Goal: Transaction & Acquisition: Purchase product/service

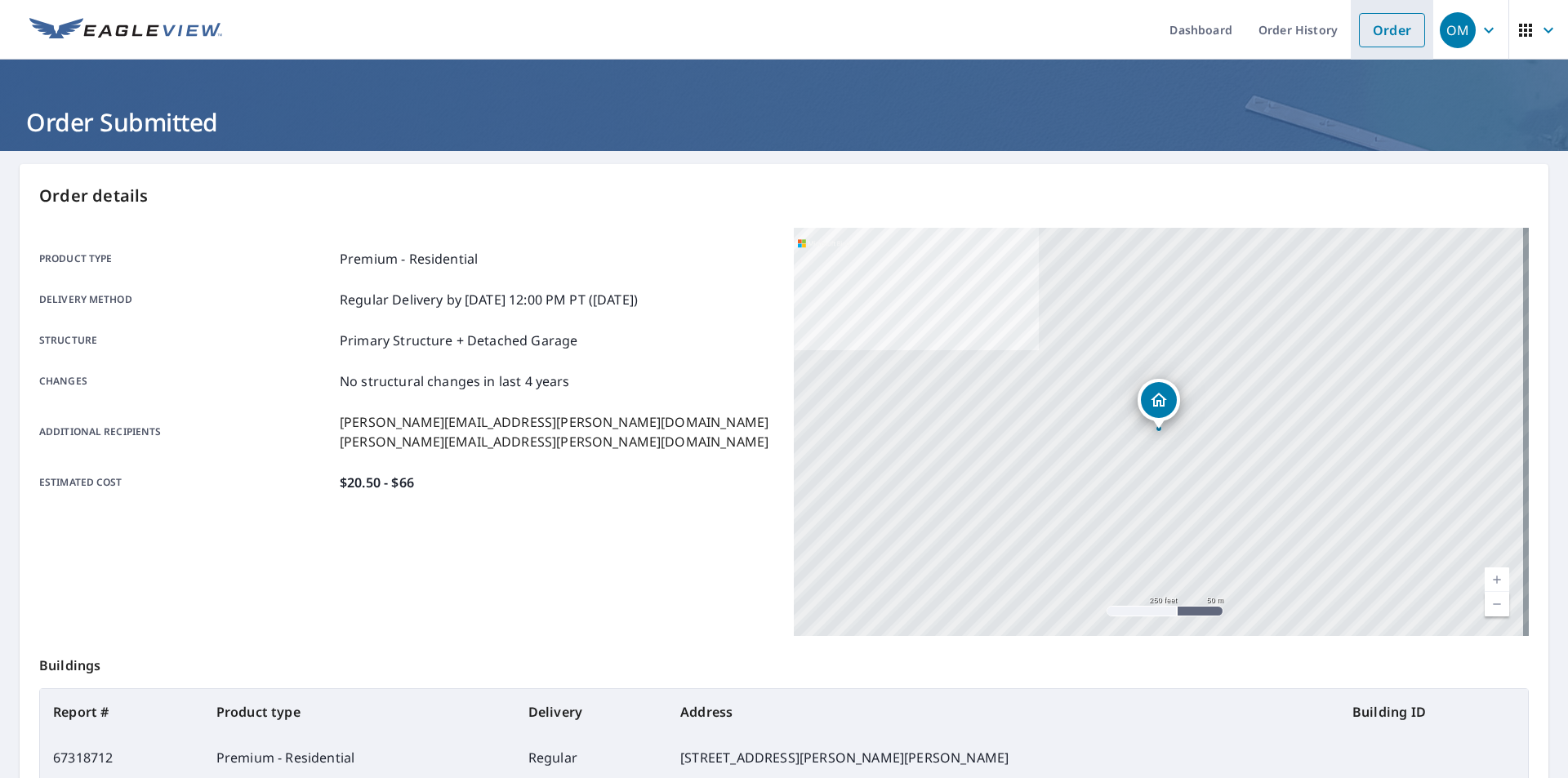
click at [1359, 31] on link "Order" at bounding box center [1391, 30] width 66 height 34
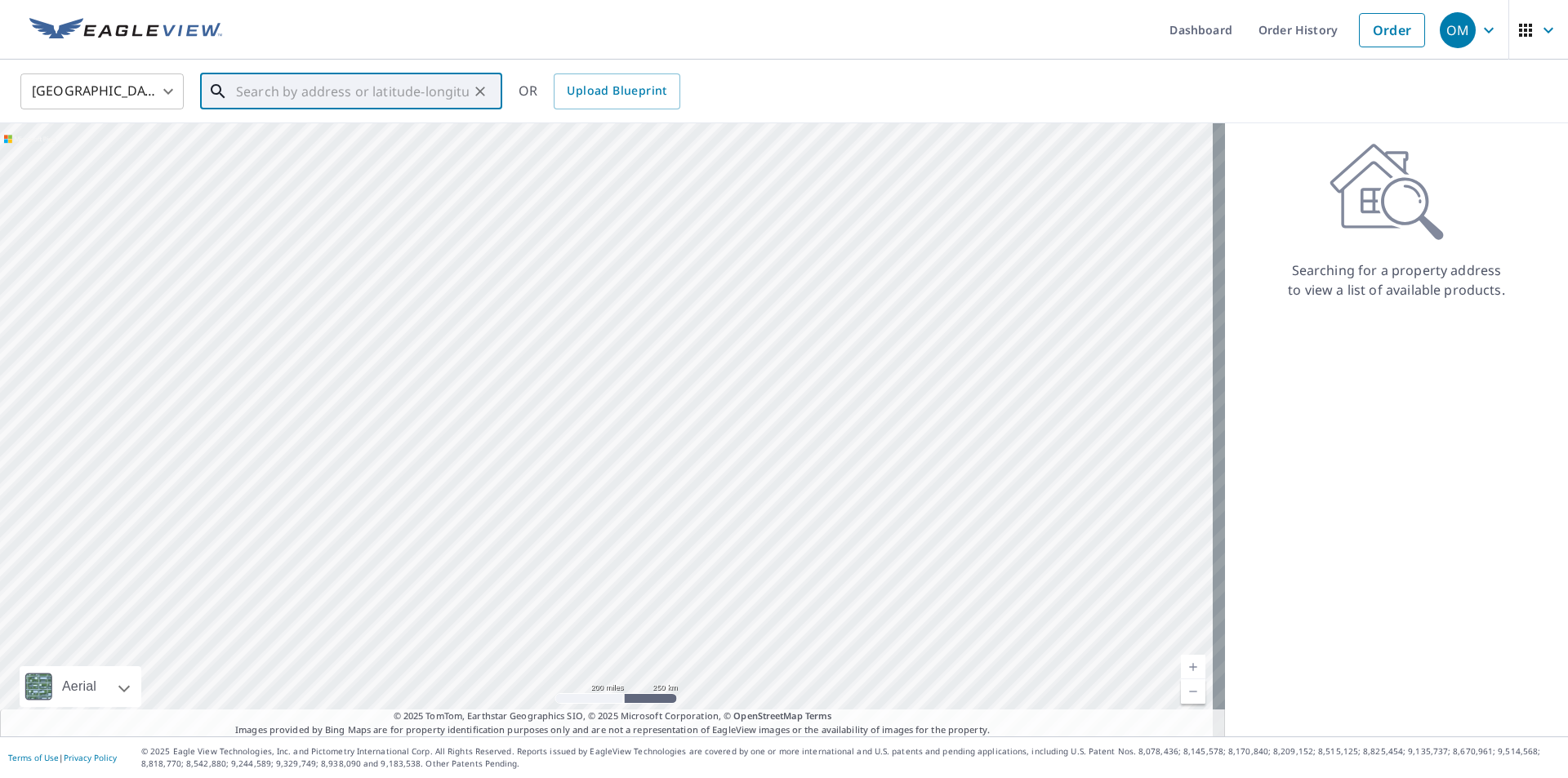
click at [281, 95] on input "text" at bounding box center [353, 91] width 233 height 46
click at [312, 152] on p "[GEOGRAPHIC_DATA]" at bounding box center [361, 157] width 256 height 16
type input "[STREET_ADDRESS]"
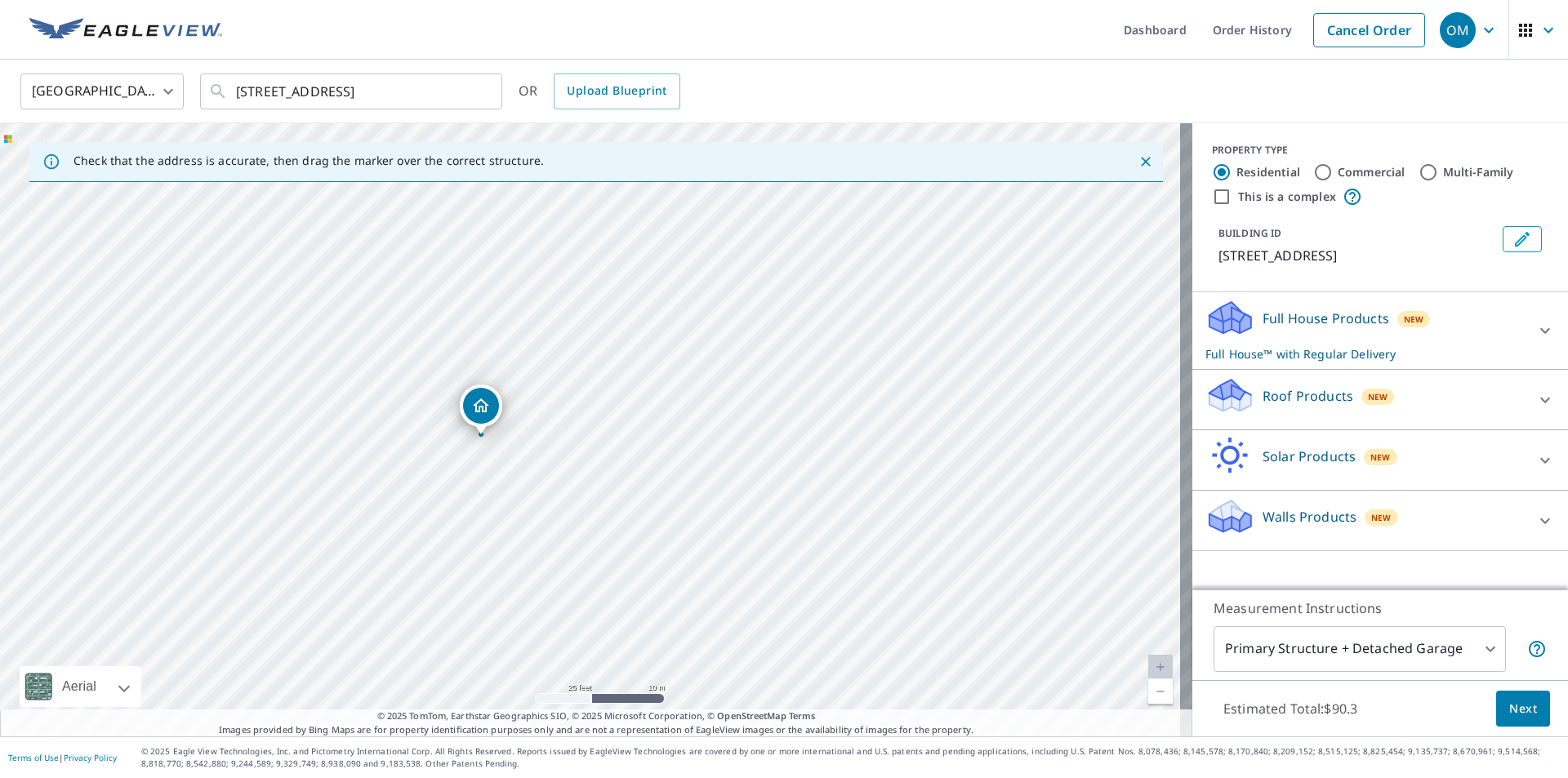
click at [481, 435] on div at bounding box center [481, 434] width 6 height 6
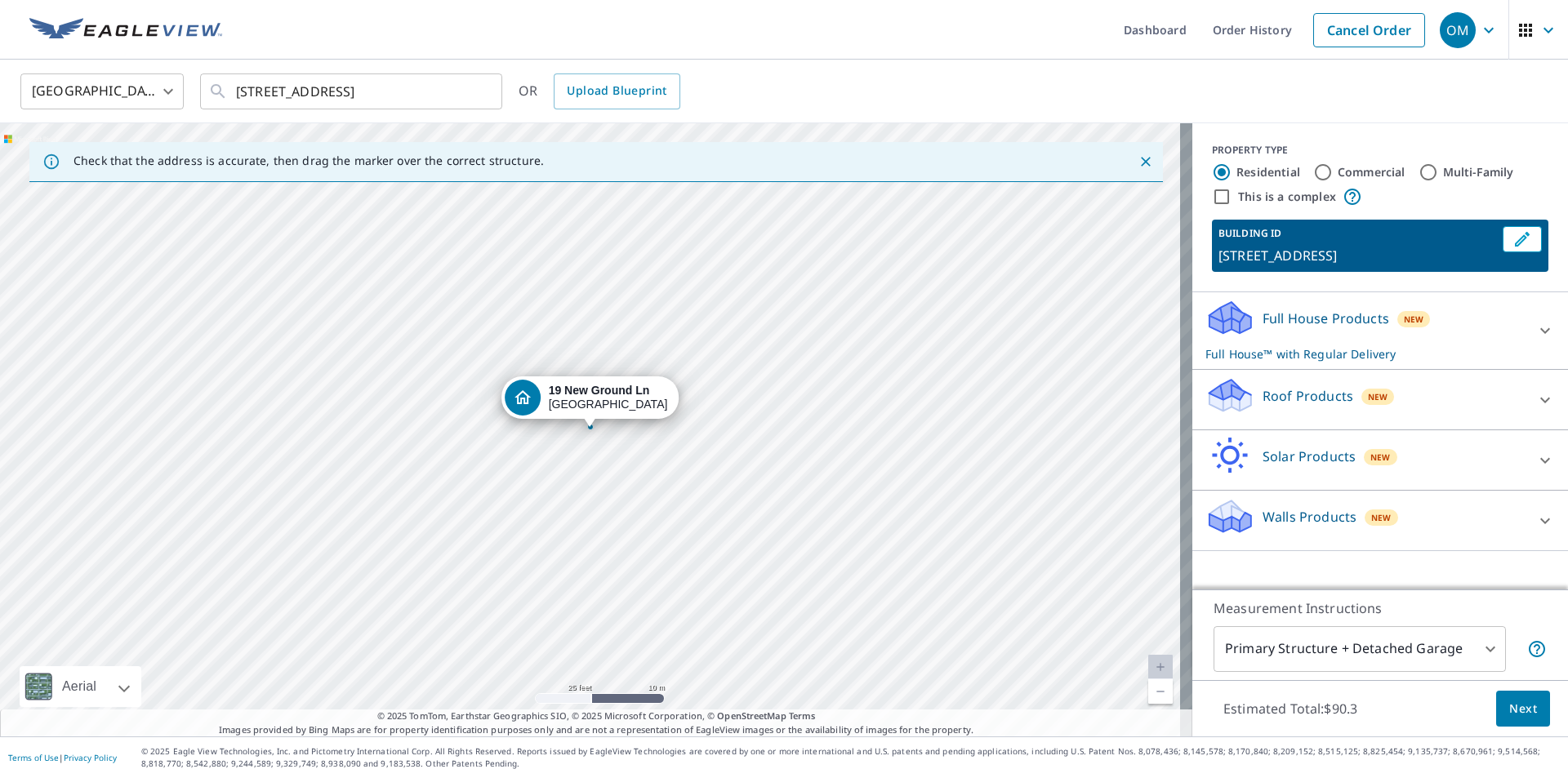
click at [1282, 397] on p "Roof Products" at bounding box center [1307, 396] width 91 height 20
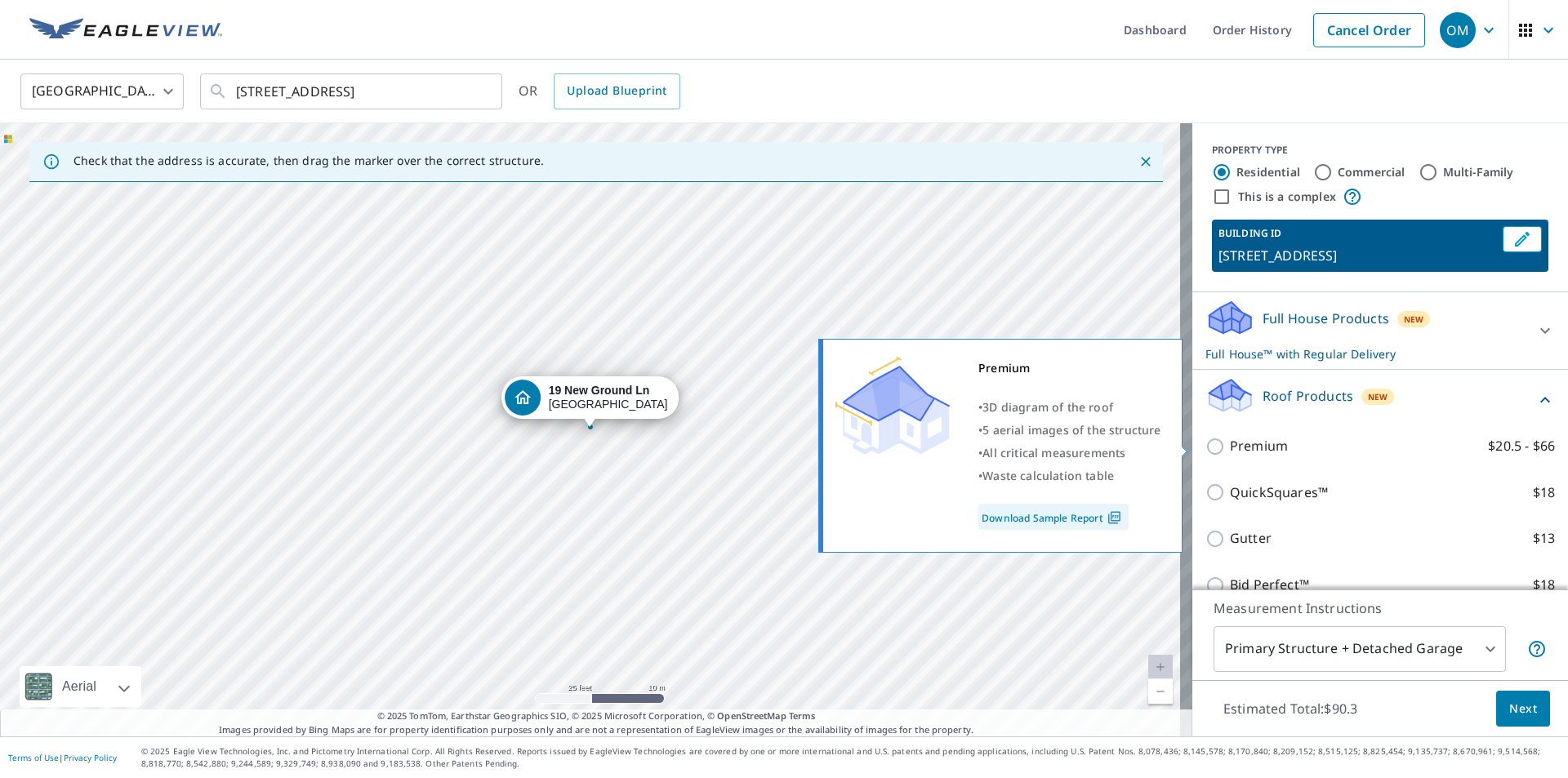
click at [1247, 441] on p "Premium" at bounding box center [1259, 446] width 58 height 21
click at [1230, 441] on input "Premium $20.5 - $66" at bounding box center [1217, 447] width 24 height 20
checkbox input "true"
checkbox input "false"
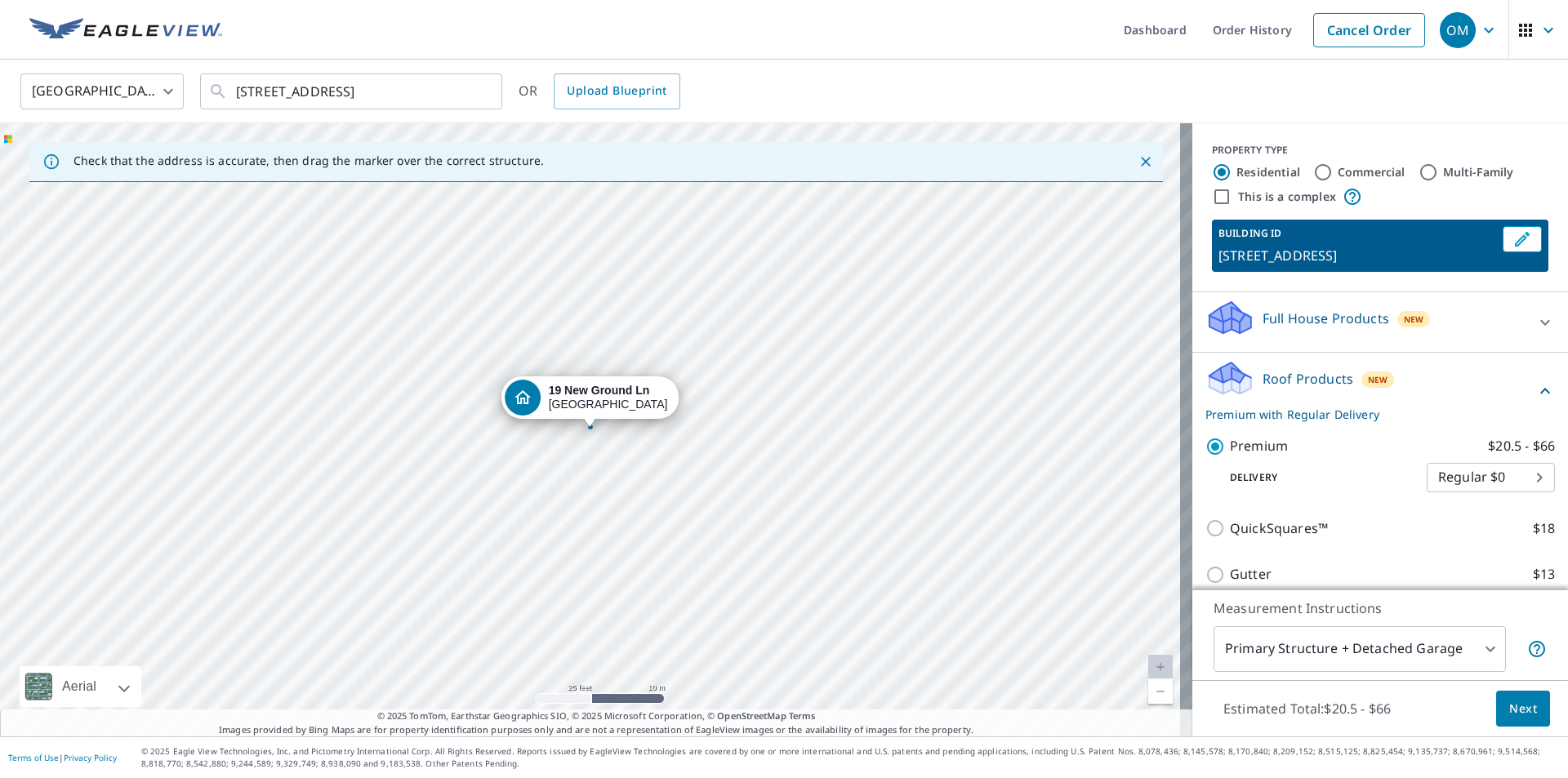
click at [1515, 709] on span "Next" at bounding box center [1523, 709] width 28 height 21
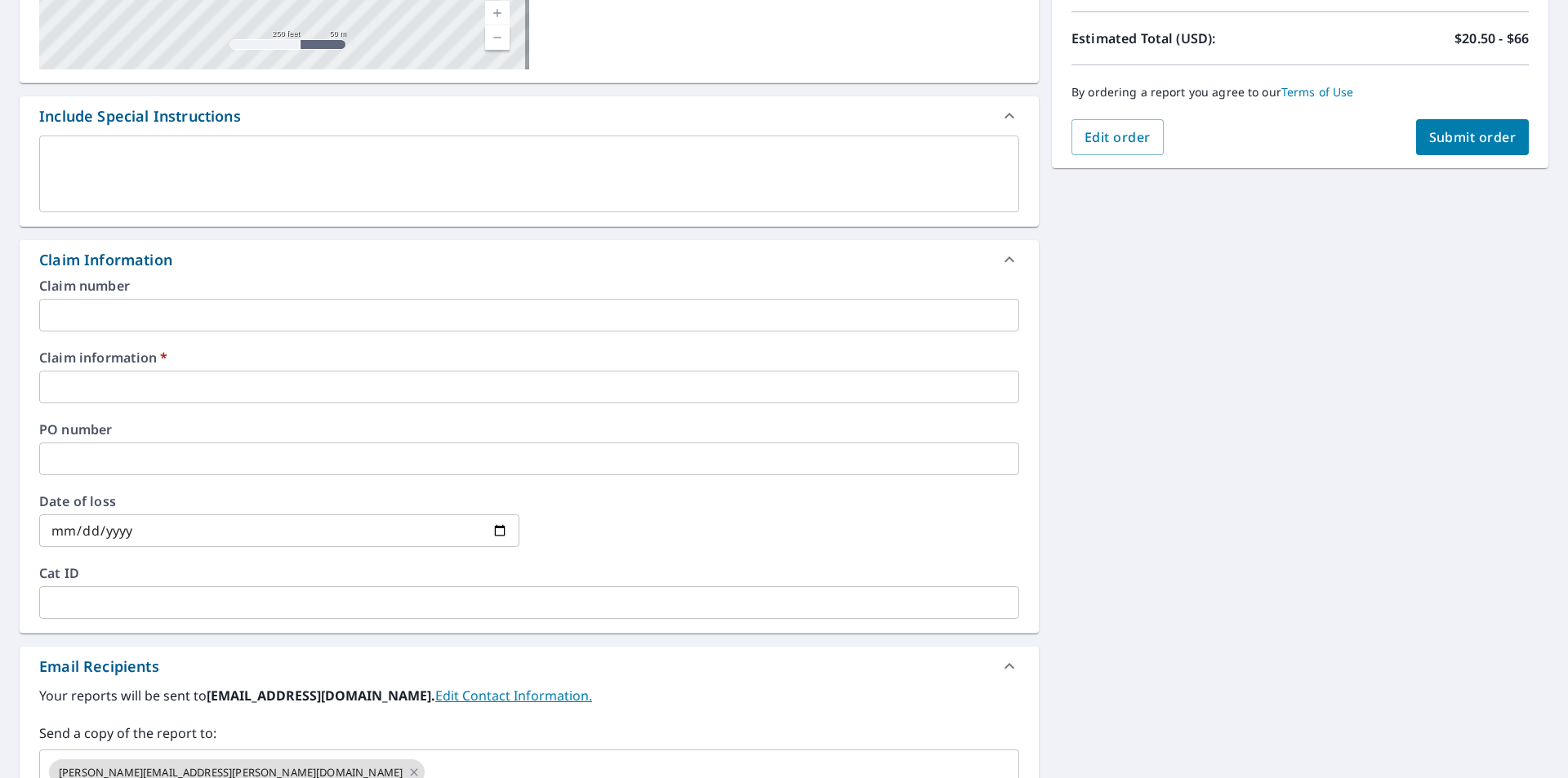
scroll to position [408, 0]
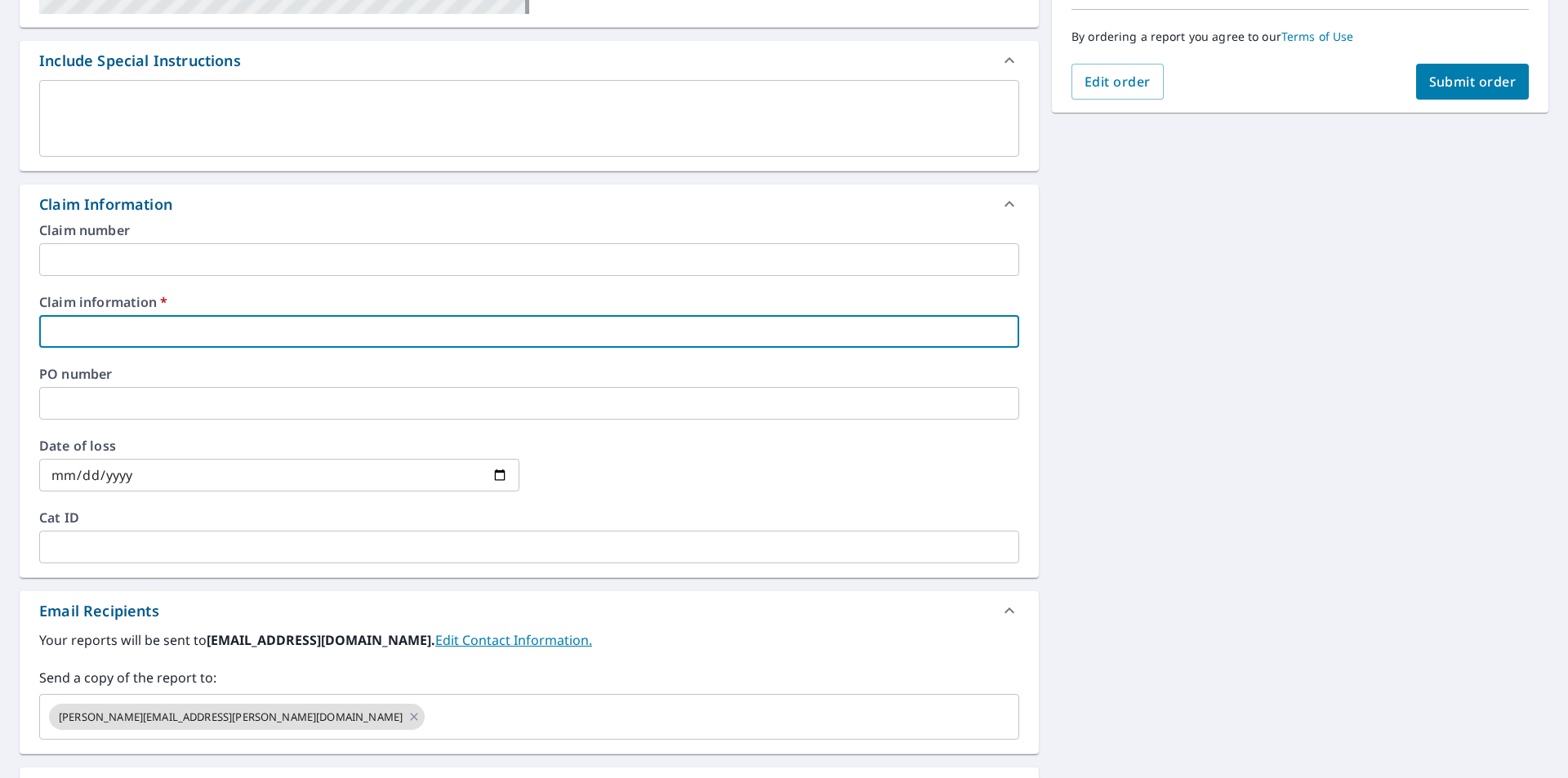
click at [86, 333] on input "text" at bounding box center [528, 332] width 980 height 32
paste input "553782"
type input "553782"
checkbox input "true"
type input "553782"
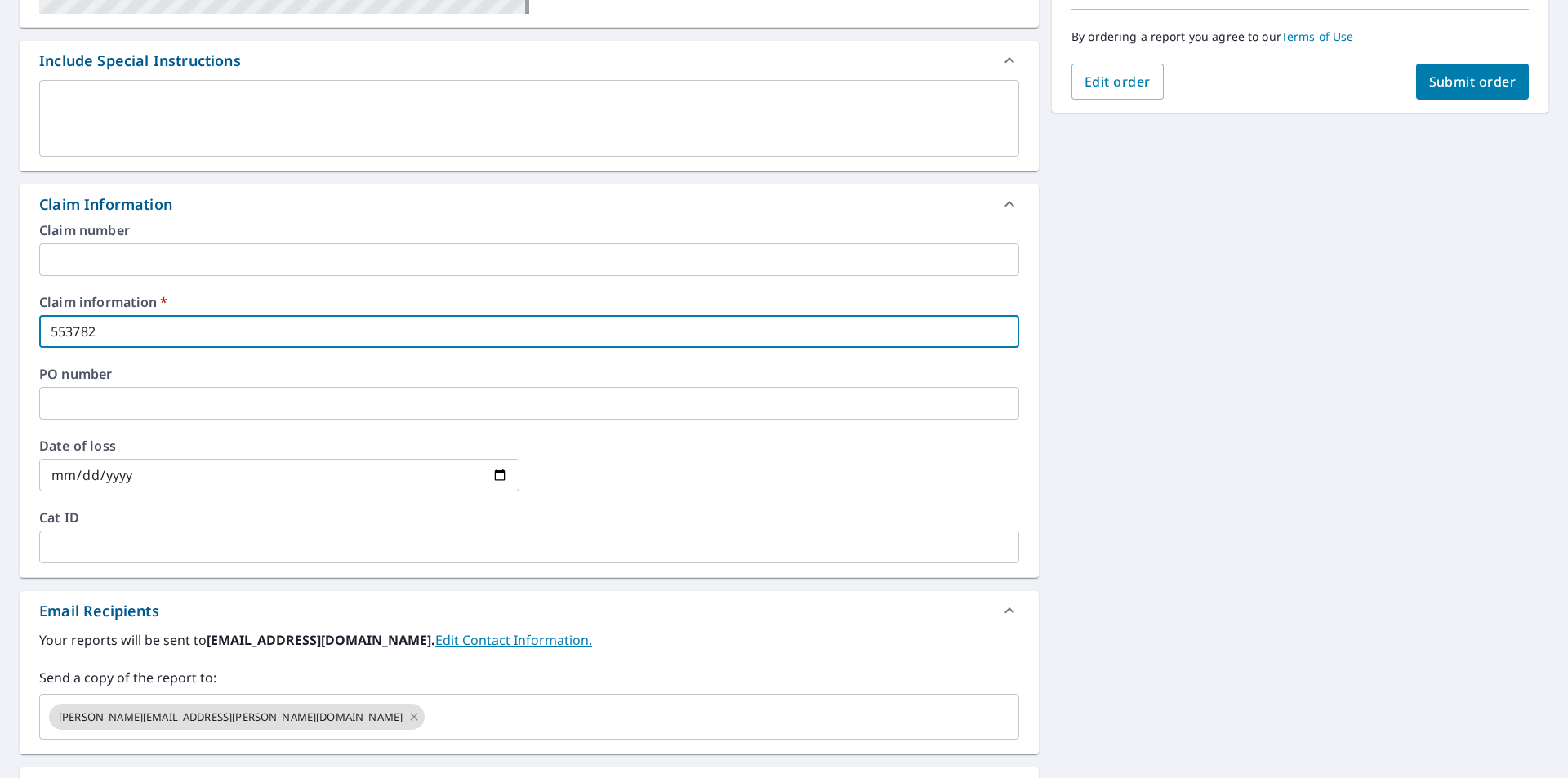
checkbox input "true"
type input "553782 m"
checkbox input "true"
type input "553782 ma"
checkbox input "true"
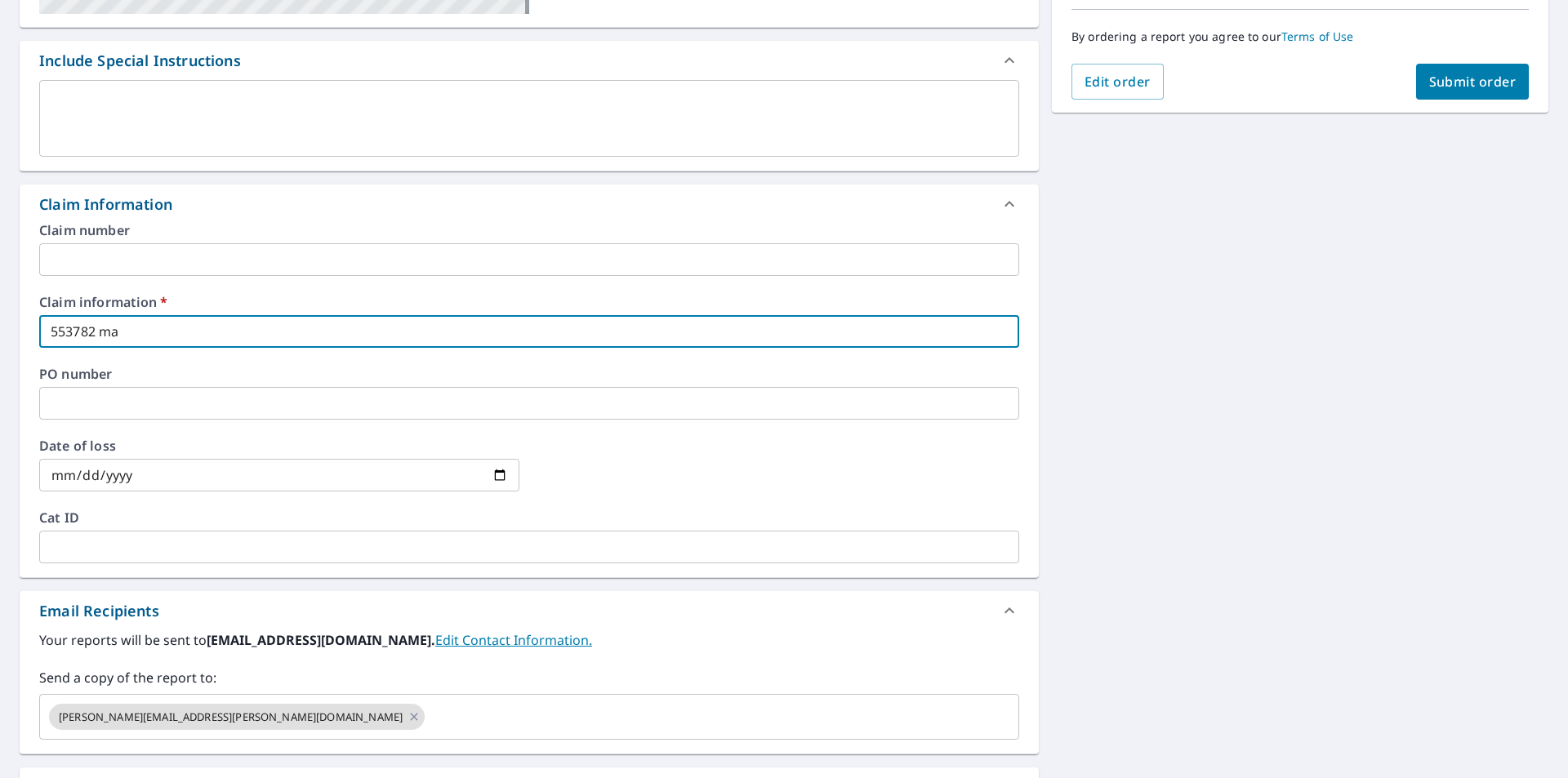
type input "553782 mar"
checkbox input "true"
type input "553782 mart"
checkbox input "true"
type input "553782 [PERSON_NAME]"
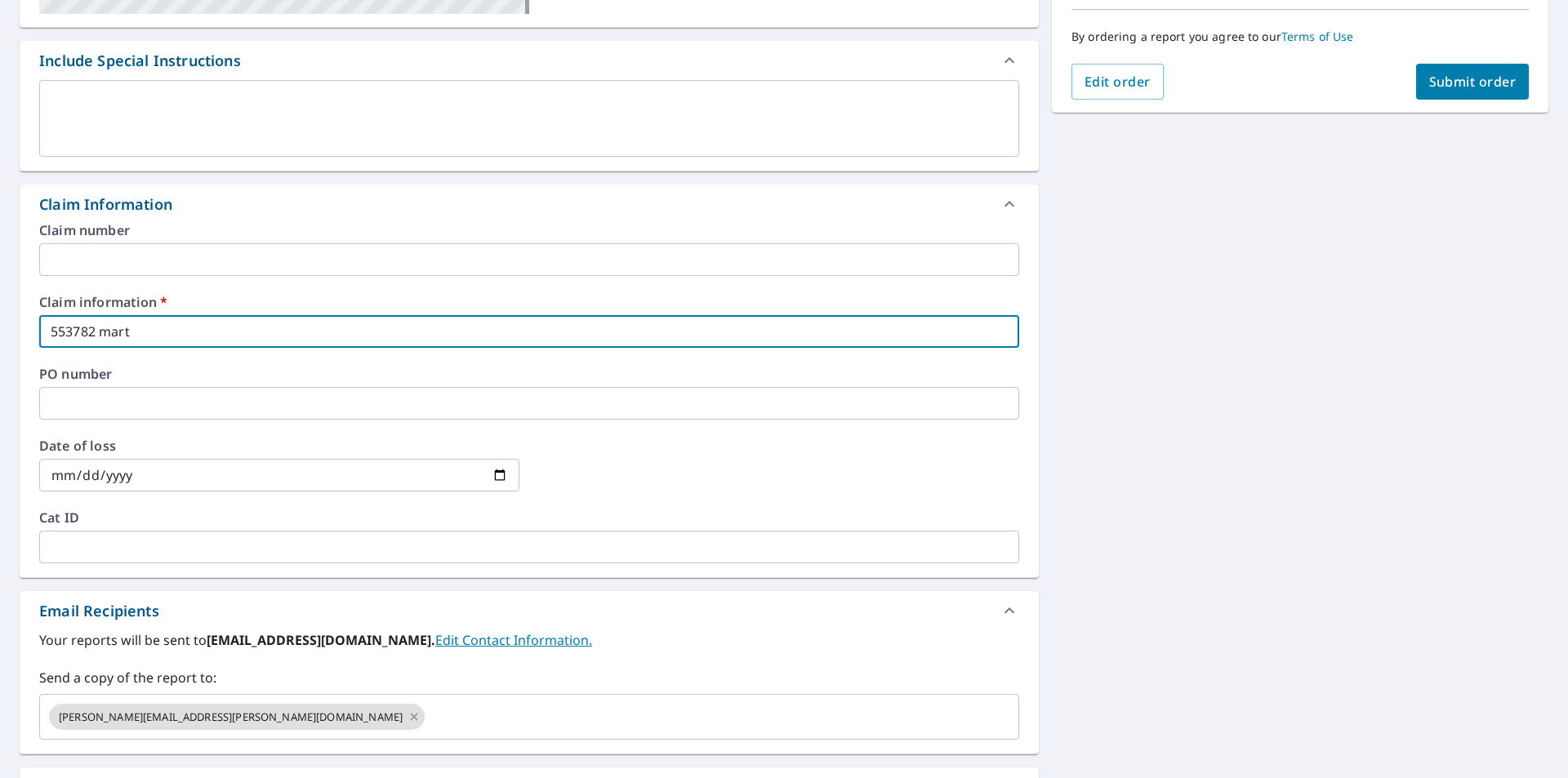
checkbox input "true"
type input "553782 [PERSON_NAME]"
checkbox input "true"
type input "553782 [PERSON_NAME]"
checkbox input "true"
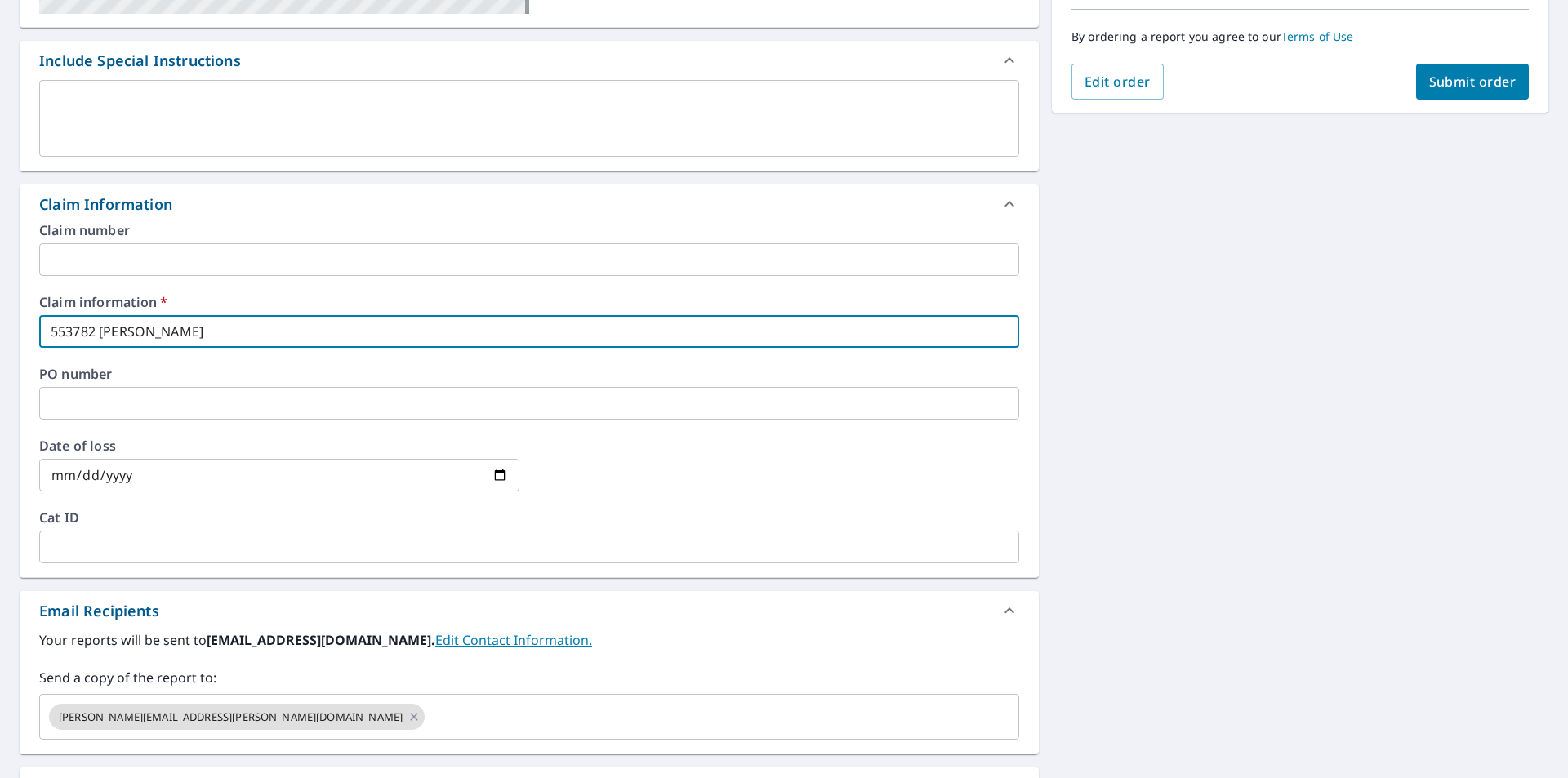
type input "553782 [PERSON_NAME]"
checkbox input "true"
type input "553782 [PERSON_NAME]"
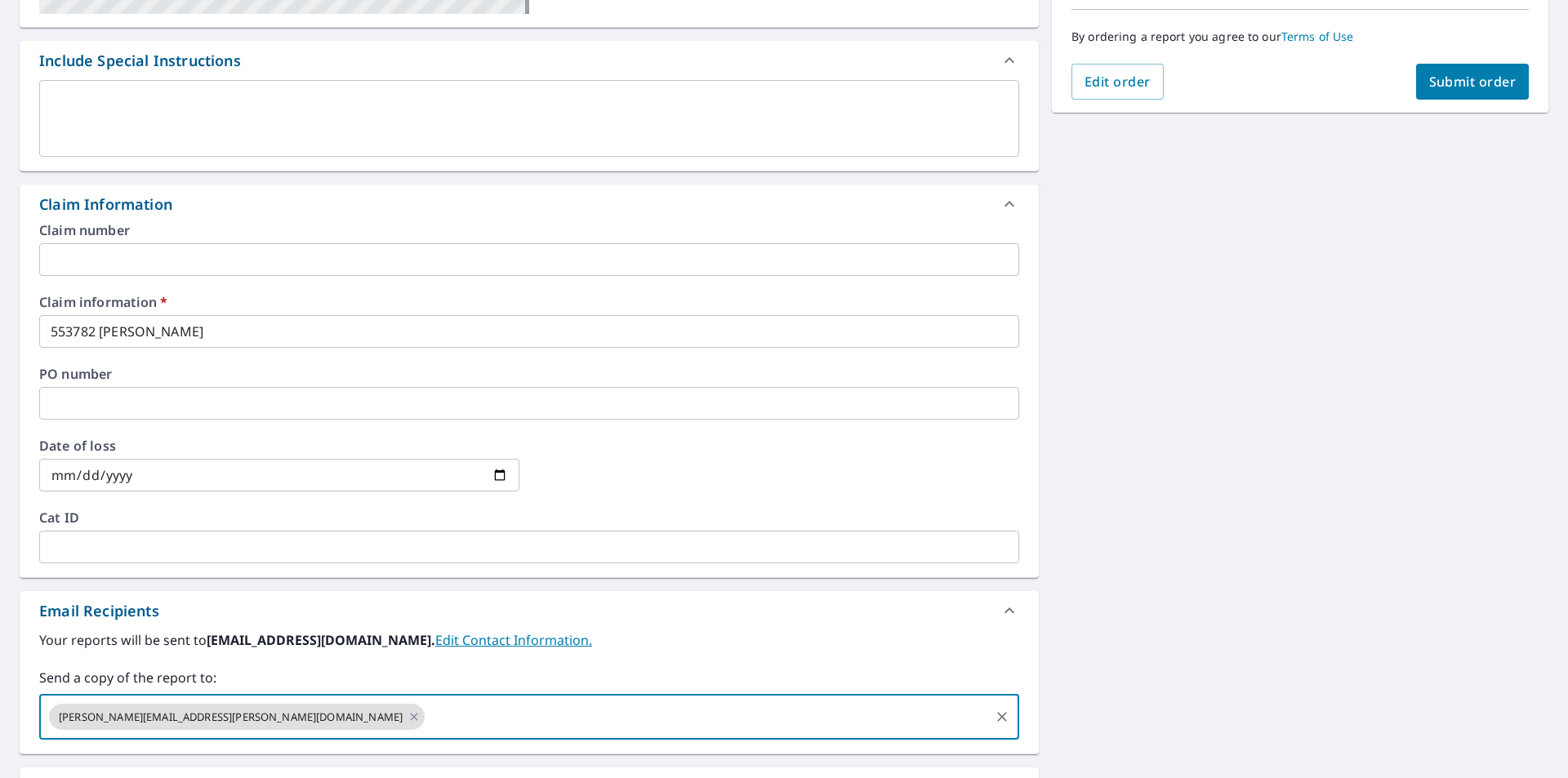
paste input "[PERSON_NAME][EMAIL_ADDRESS][PERSON_NAME][DOMAIN_NAME]"
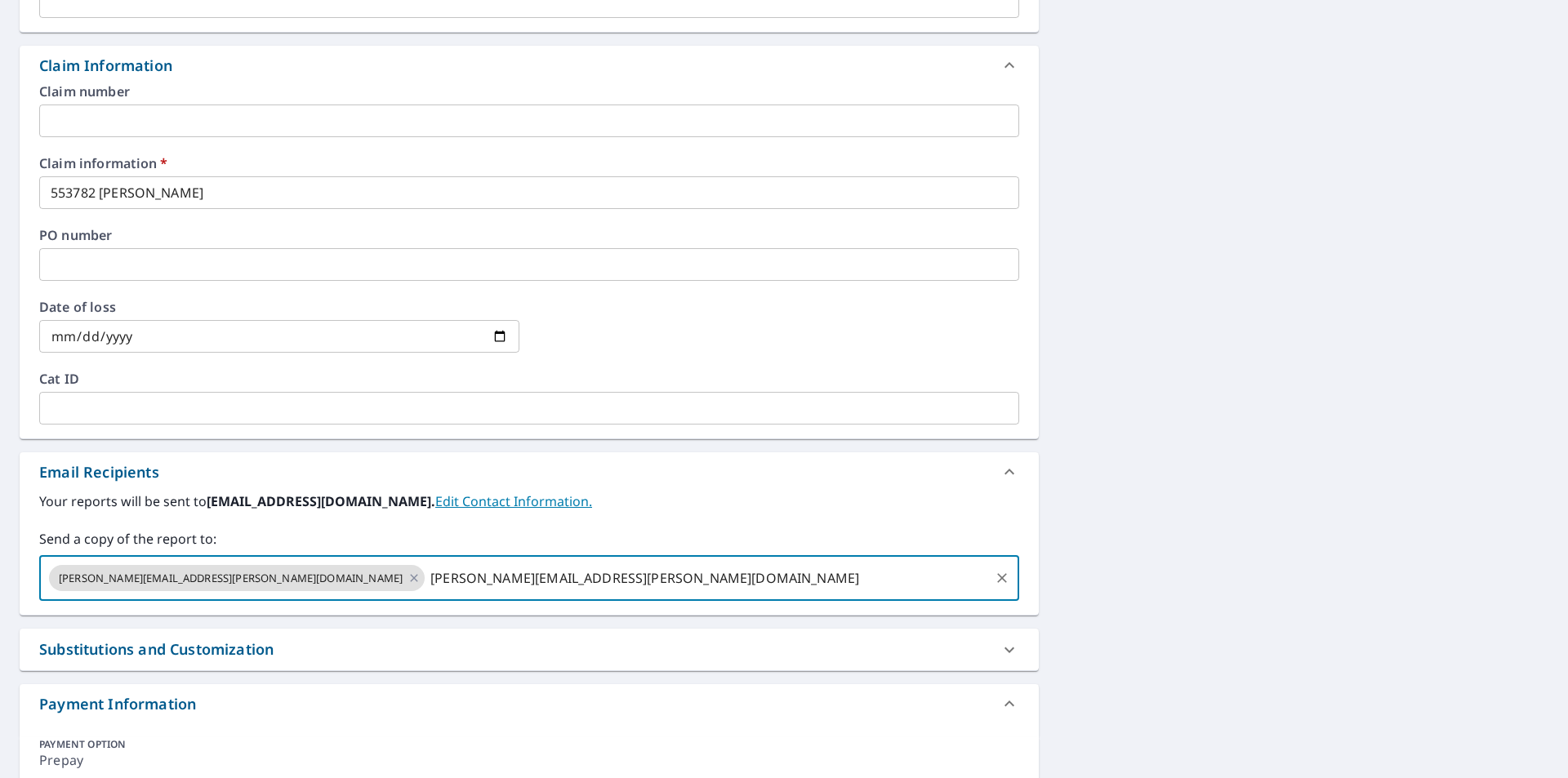
scroll to position [572, 0]
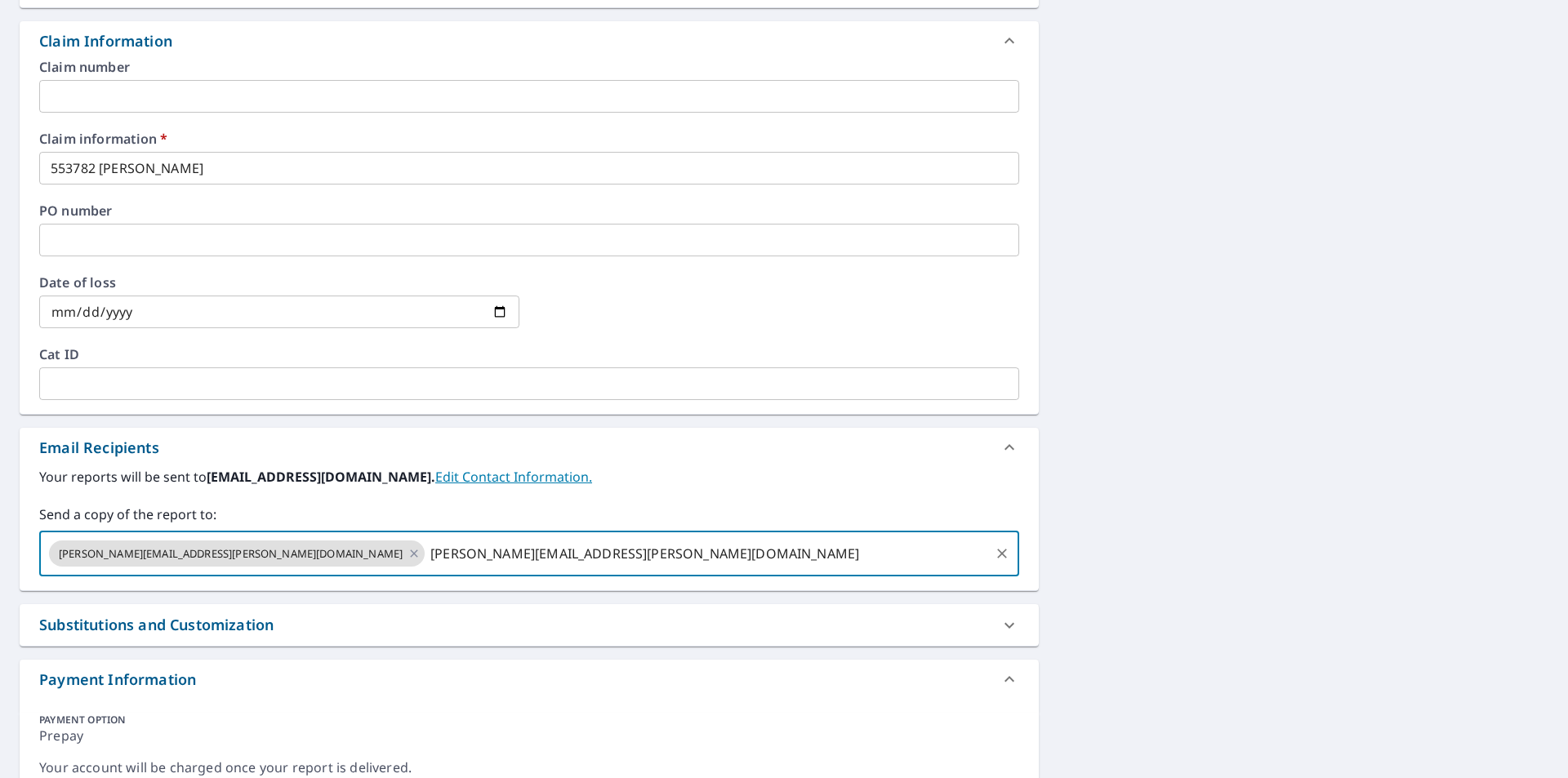
type input "[PERSON_NAME][EMAIL_ADDRESS][PERSON_NAME][DOMAIN_NAME]"
checkbox input "true"
paste input "[EMAIL_ADDRESS][DOMAIN_NAME]"
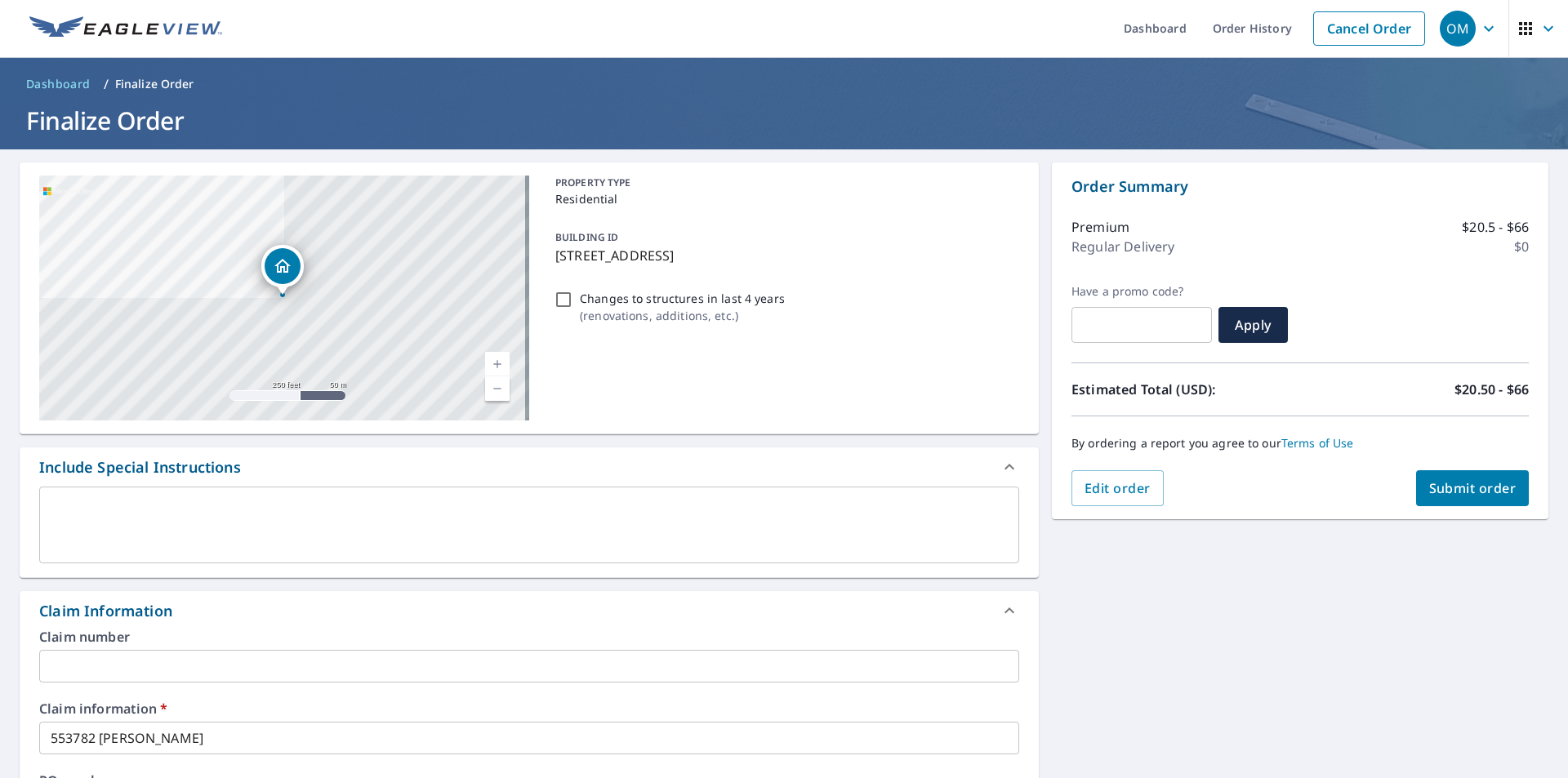
scroll to position [0, 0]
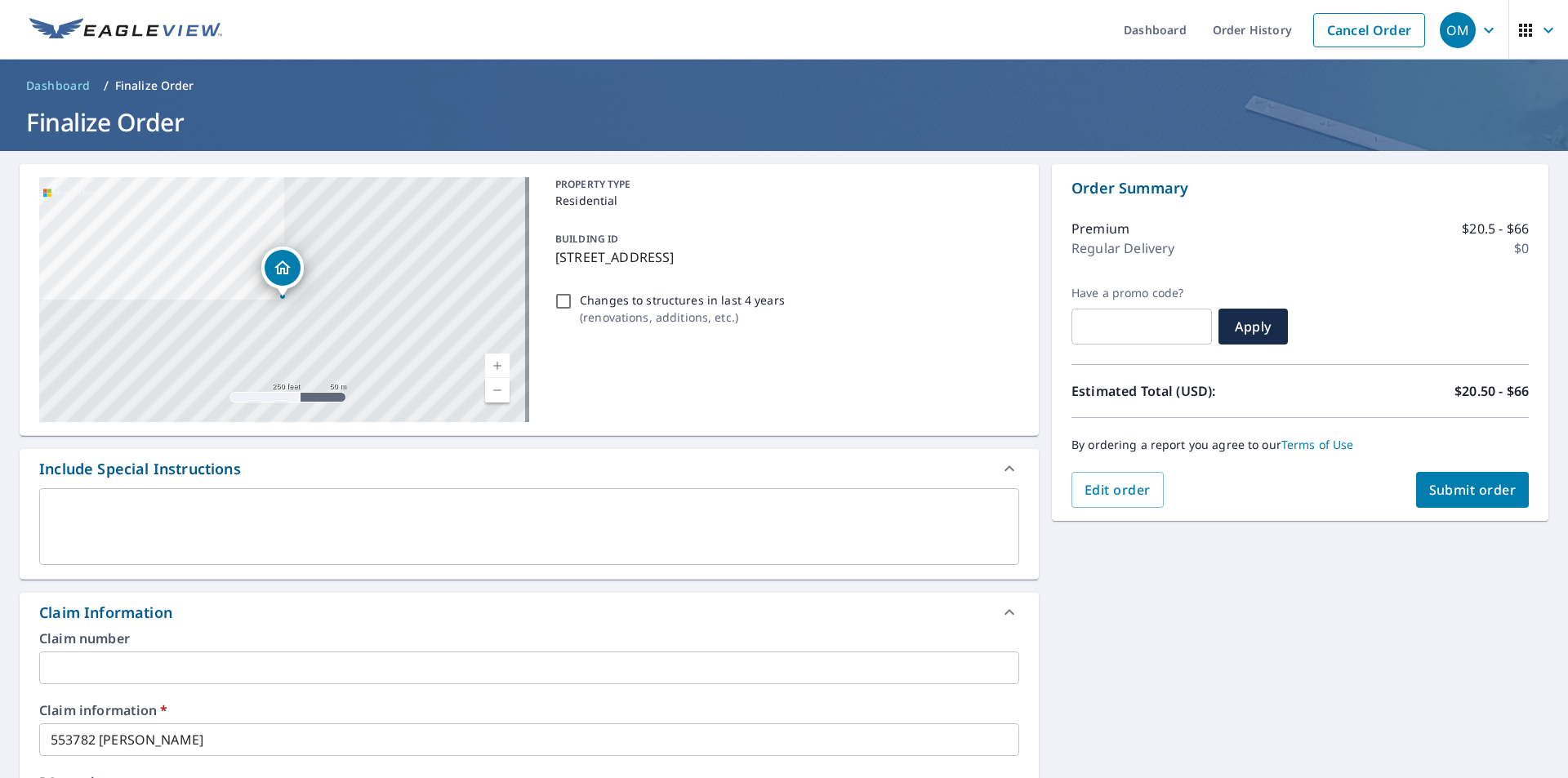
type input "[EMAIL_ADDRESS][DOMAIN_NAME]"
click at [1482, 498] on span "Submit order" at bounding box center [1472, 490] width 87 height 18
click at [1466, 496] on span "Submit order" at bounding box center [1472, 490] width 87 height 18
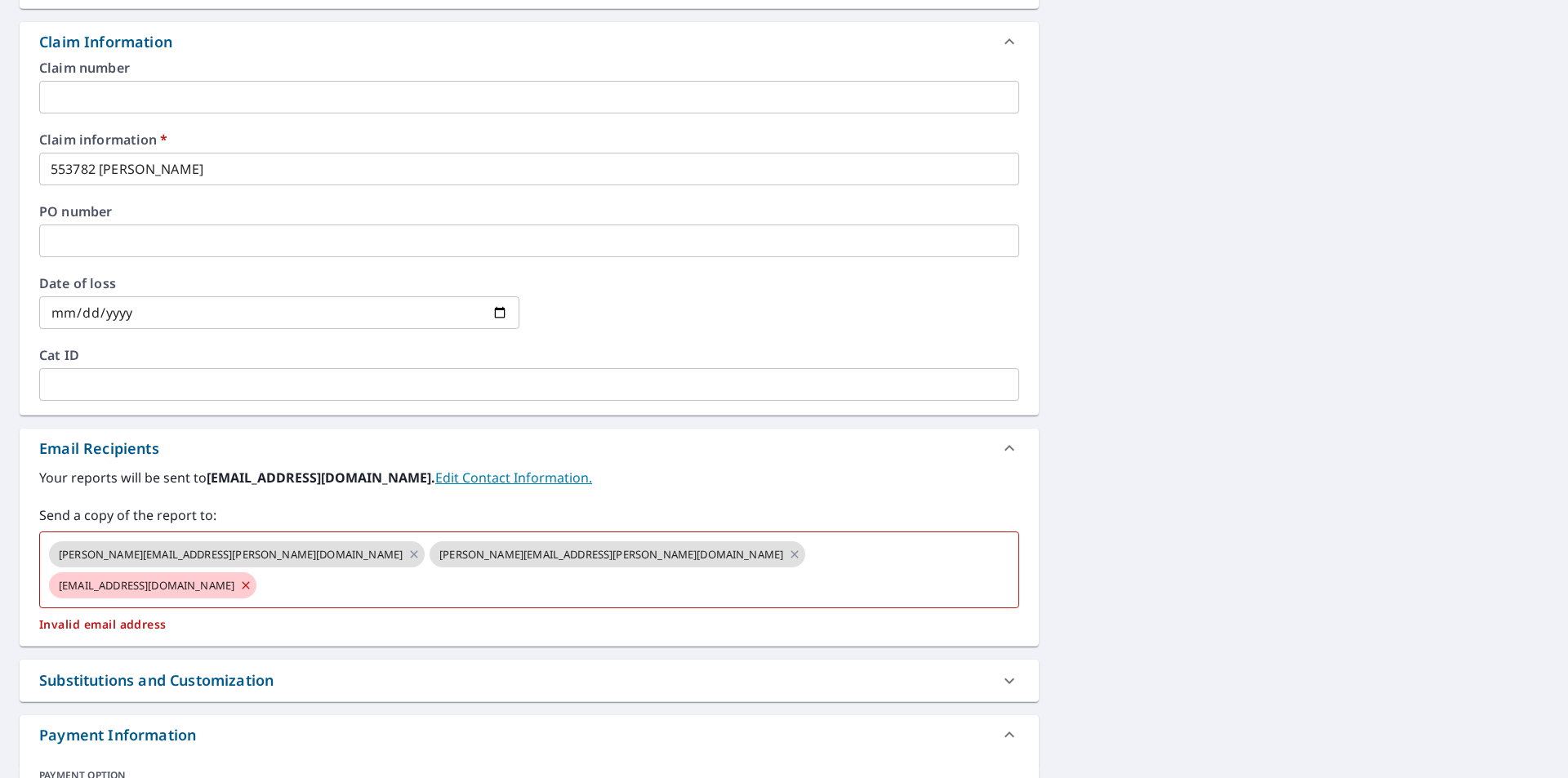
scroll to position [572, 0]
click at [252, 575] on icon at bounding box center [245, 584] width 13 height 18
checkbox input "true"
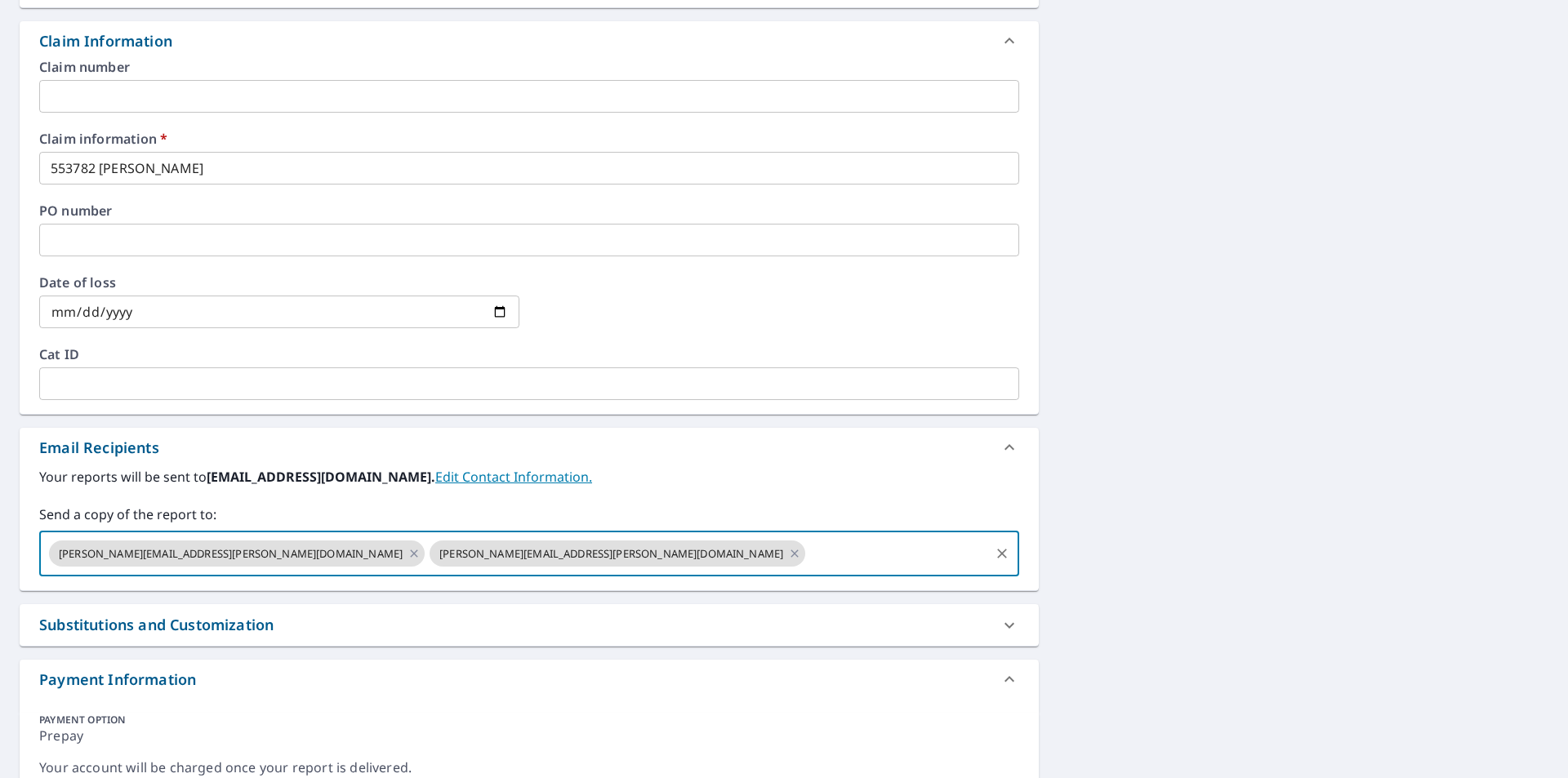
paste input "[EMAIL_ADDRESS][DOMAIN_NAME]"
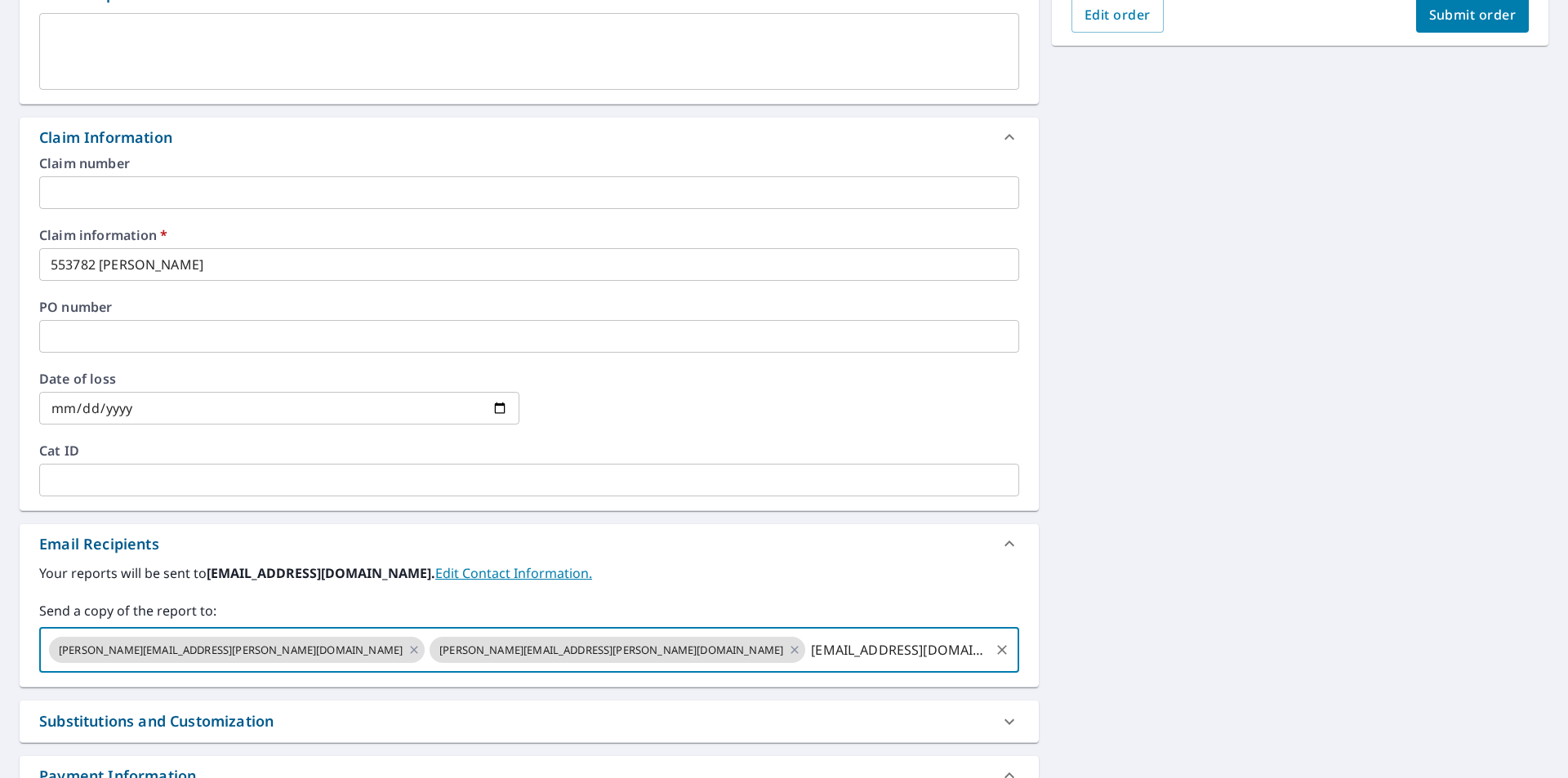
scroll to position [326, 0]
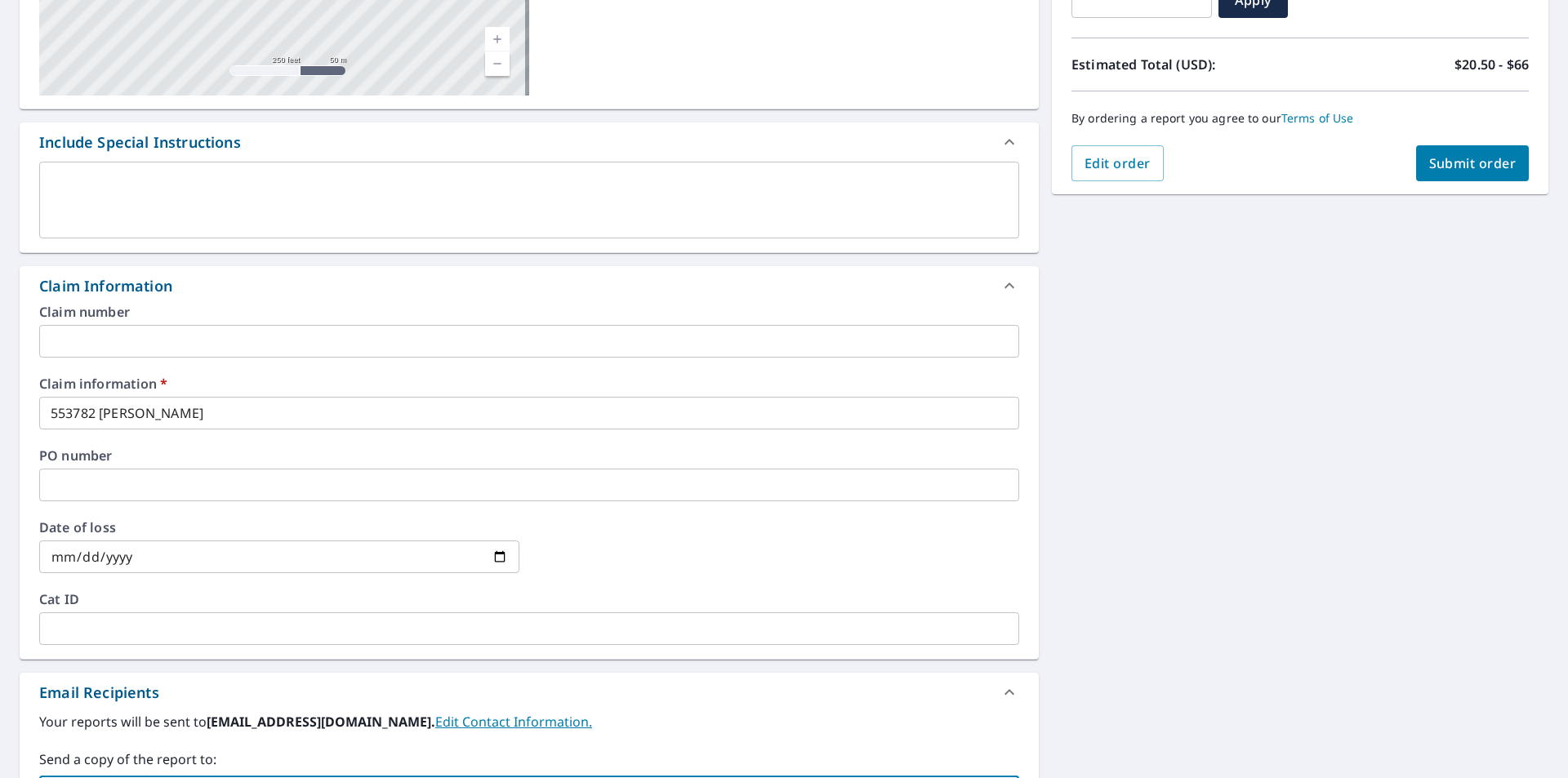
type input "[EMAIL_ADDRESS][DOMAIN_NAME]"
click at [1465, 164] on span "Submit order" at bounding box center [1472, 163] width 87 height 18
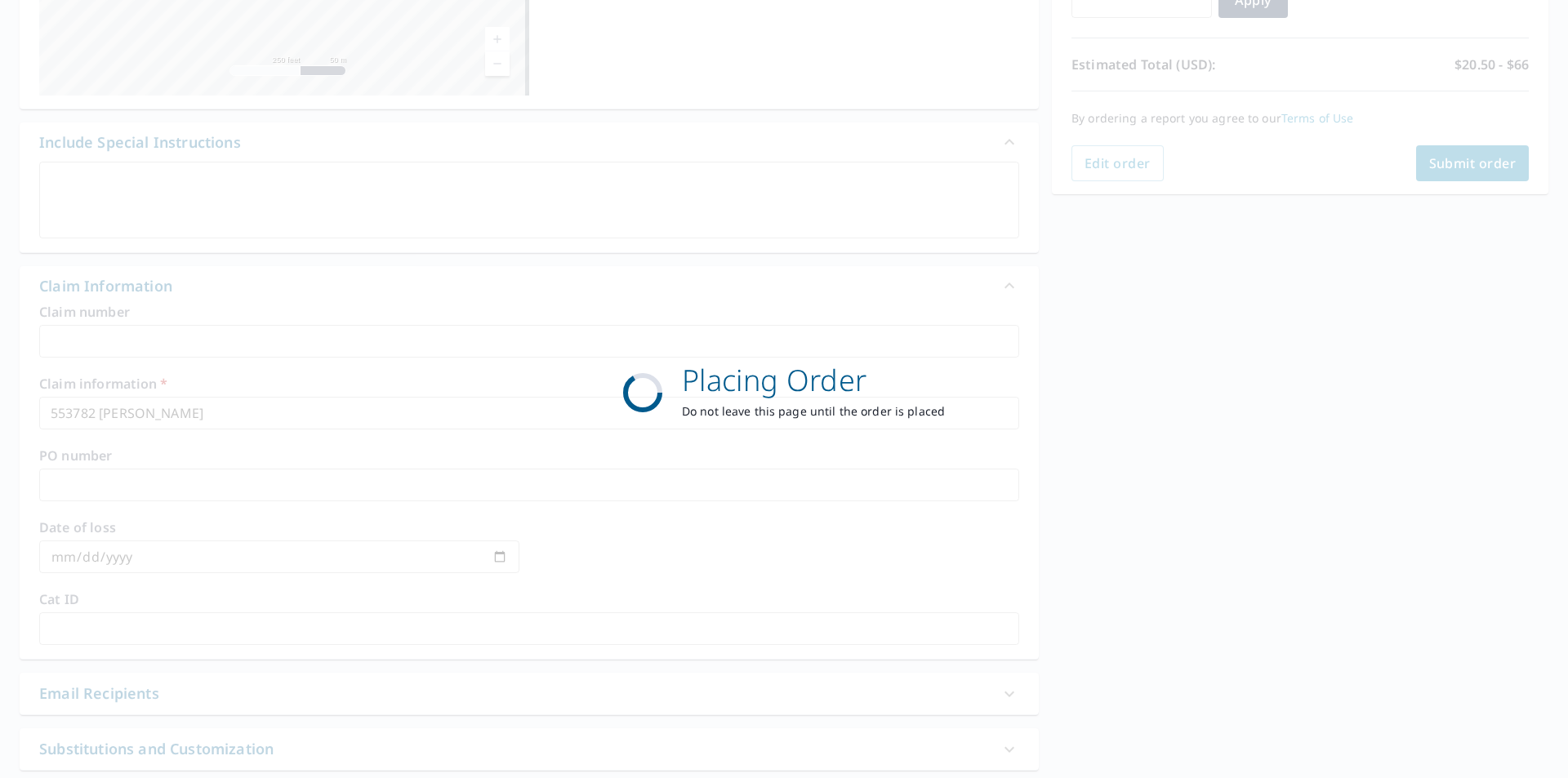
checkbox input "true"
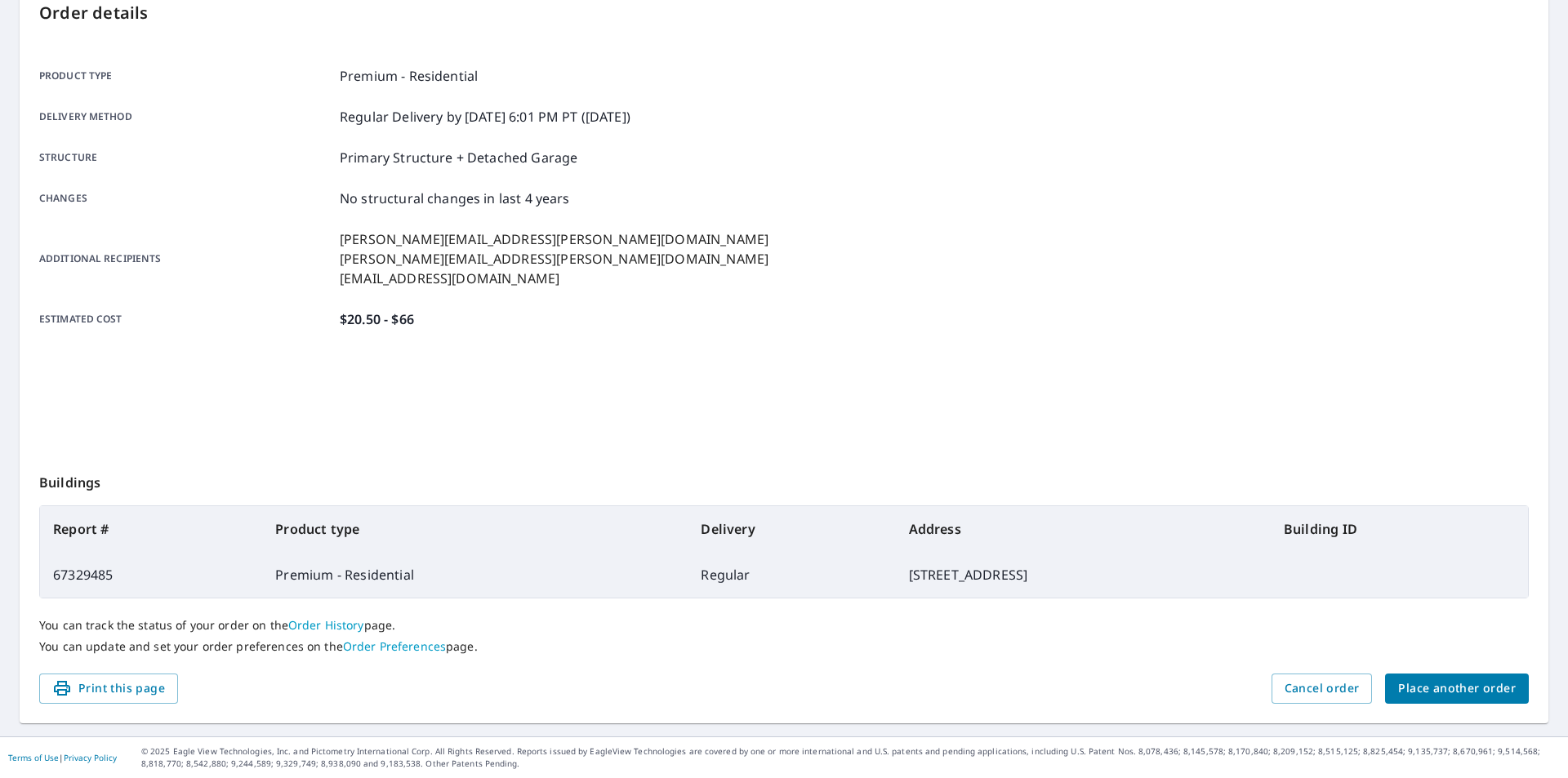
scroll to position [183, 0]
